Goal: Information Seeking & Learning: Learn about a topic

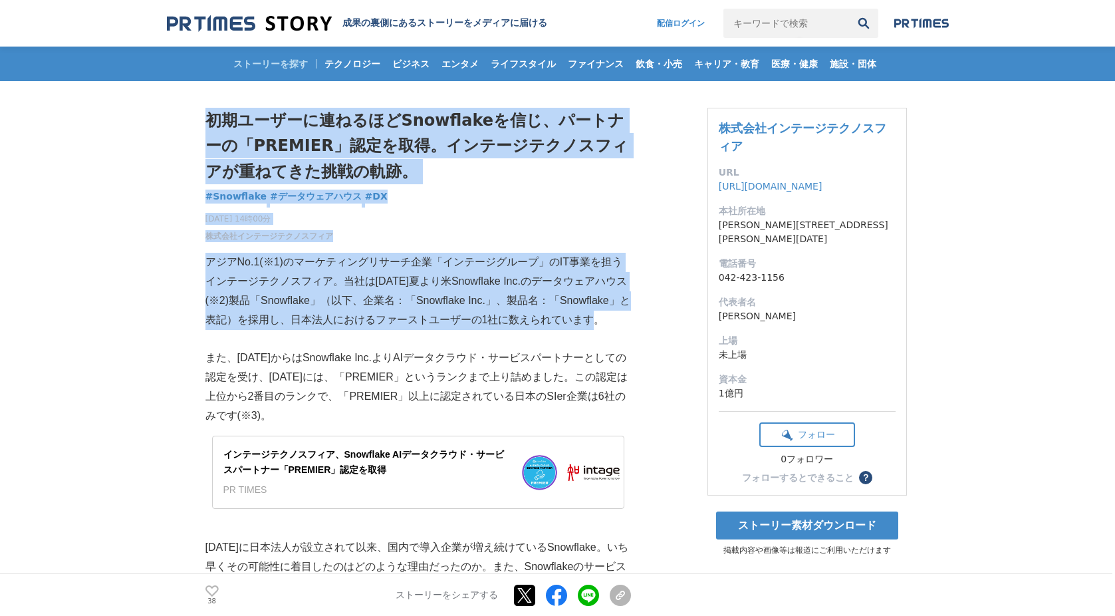
drag, startPoint x: 203, startPoint y: 256, endPoint x: 555, endPoint y: 326, distance: 358.7
click at [555, 326] on p "アジアNo.1(※1)のマーケティングリサーチ企業「インテージグループ」のIT事業を担うインテージテクノスフィア。当社は[DATE]夏より米Snowflake…" at bounding box center [417, 291] width 425 height 76
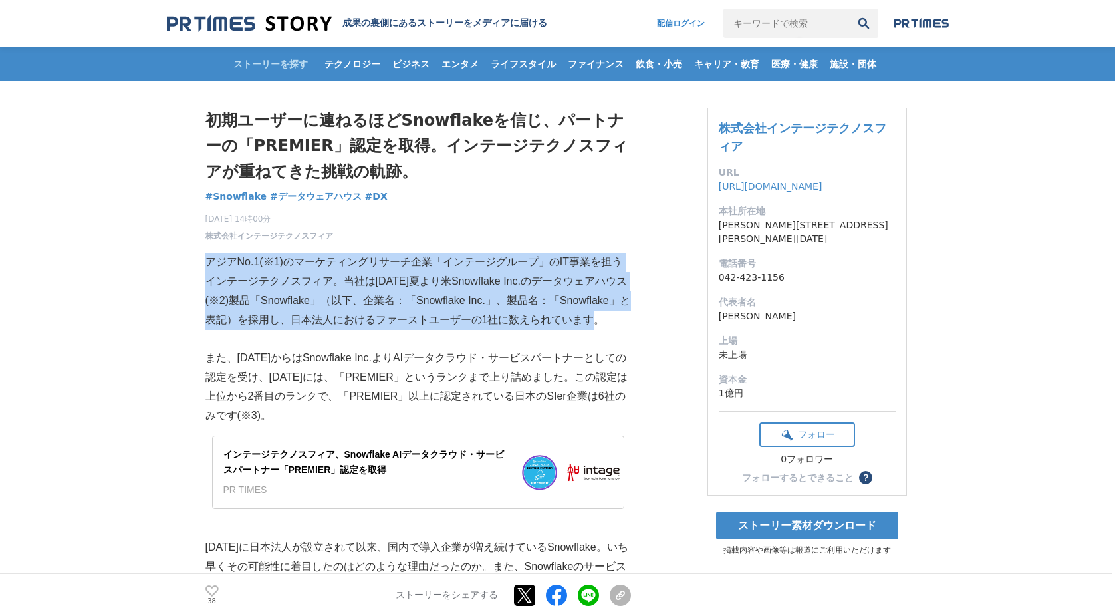
drag, startPoint x: 555, startPoint y: 326, endPoint x: 209, endPoint y: 263, distance: 351.4
click at [209, 263] on p "アジアNo.1(※1)のマーケティングリサーチ企業「インテージグループ」のIT事業を担うインテージテクノスフィア。当社は[DATE]夏より米Snowflake…" at bounding box center [417, 291] width 425 height 76
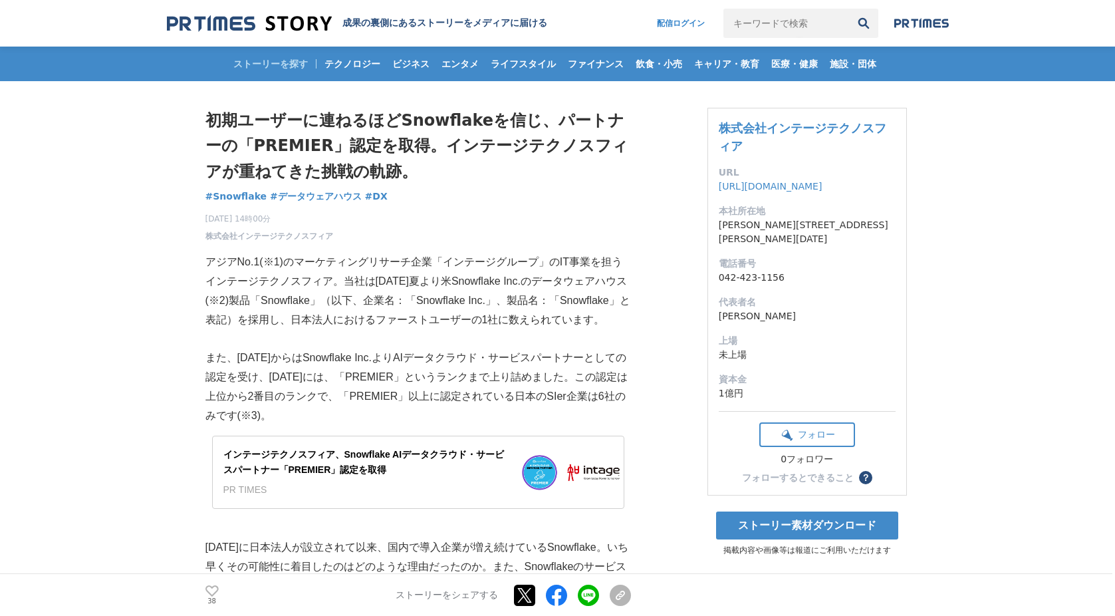
drag, startPoint x: 197, startPoint y: 352, endPoint x: 300, endPoint y: 408, distance: 117.2
click at [300, 408] on p "また、[DATE]からはSnowflake Inc.よりAIデータクラウド・サービスパートナーとしての認定を受け、[DATE]には、「PREMIER」というラ…" at bounding box center [417, 386] width 425 height 76
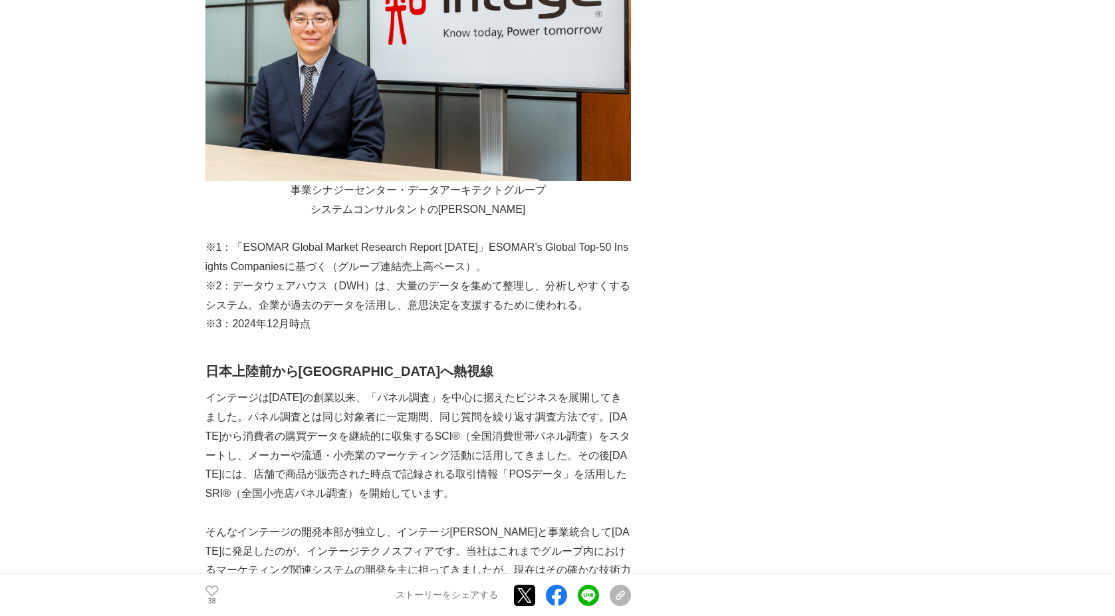
scroll to position [798, 0]
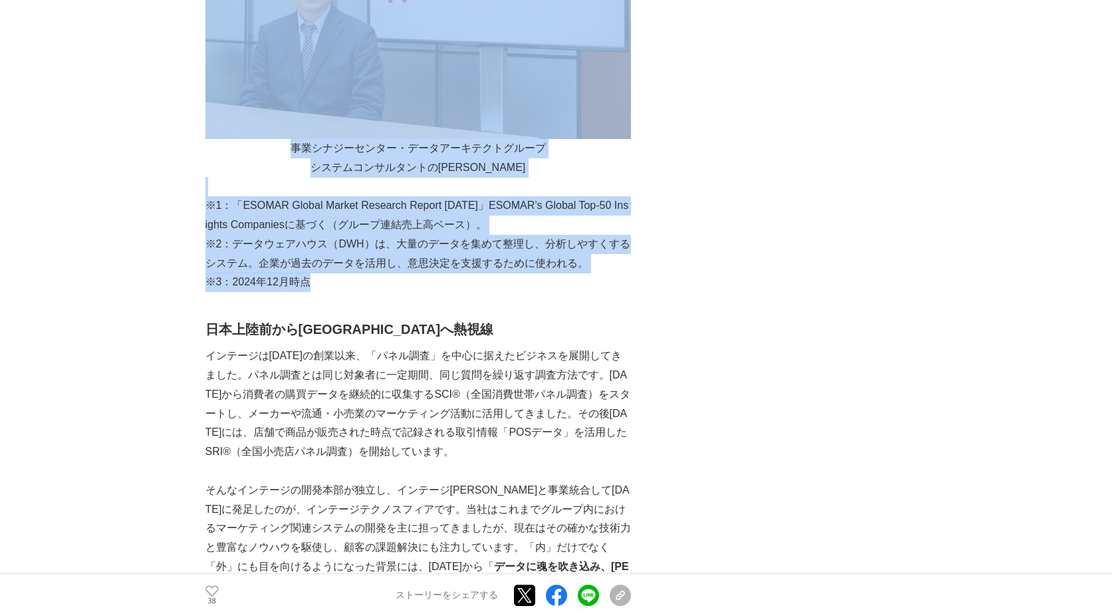
drag, startPoint x: 195, startPoint y: 194, endPoint x: 326, endPoint y: 264, distance: 148.4
click at [326, 273] on p "※3：2024年12月時点" at bounding box center [417, 282] width 425 height 19
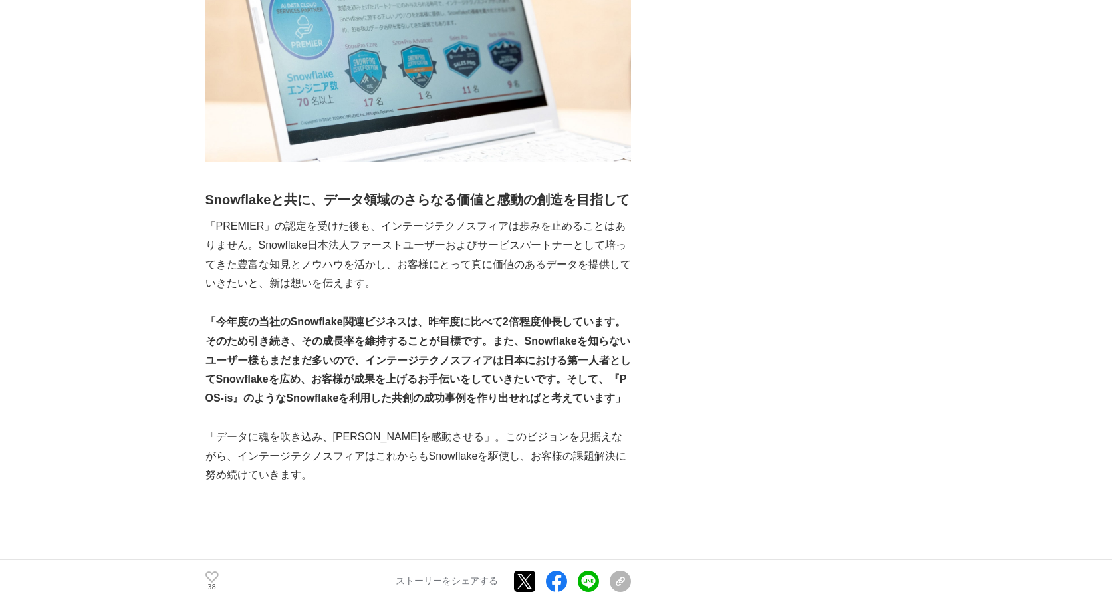
scroll to position [4986, 0]
